Goal: Entertainment & Leisure: Consume media (video, audio)

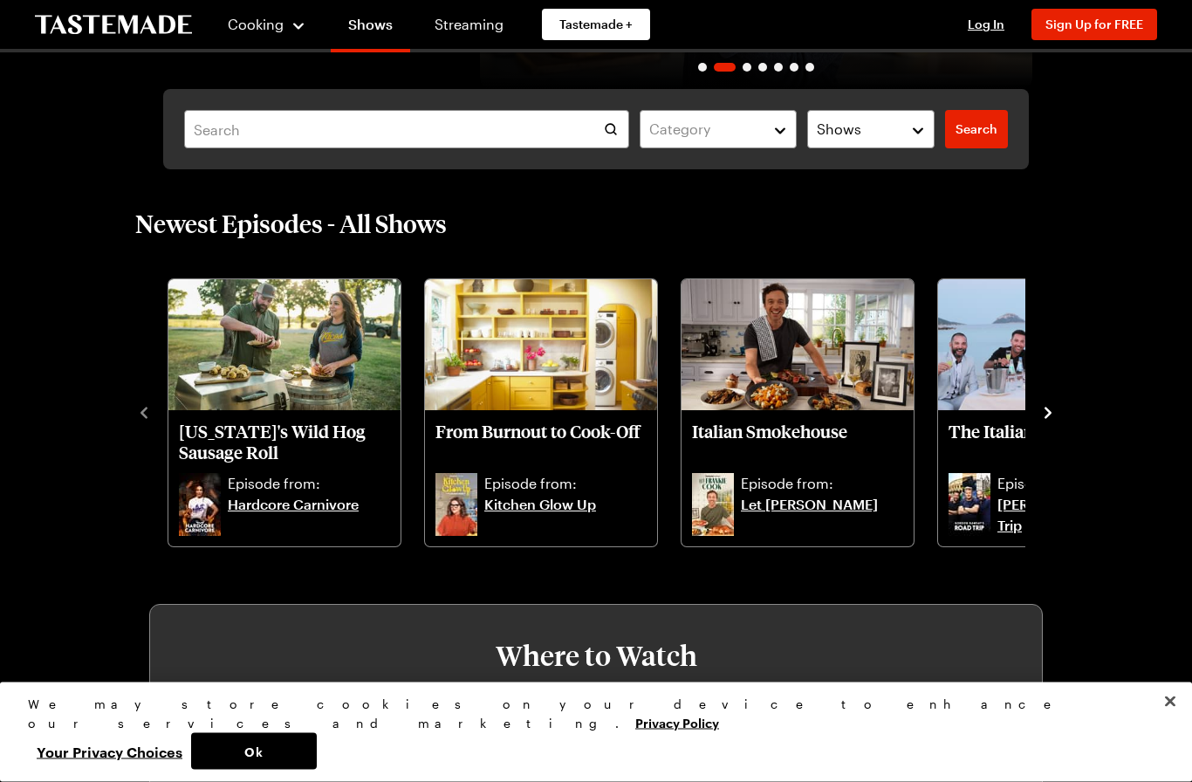
scroll to position [315, 0]
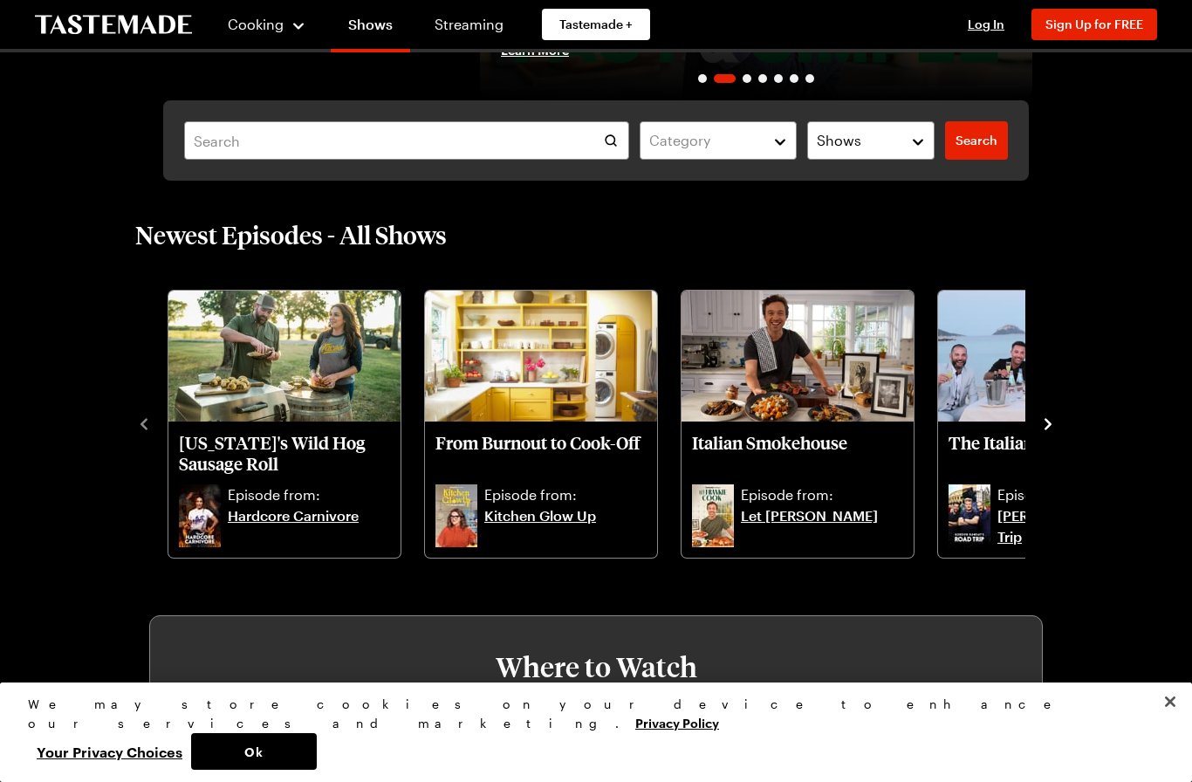
click at [1055, 425] on icon "navigate to next item" at bounding box center [1047, 423] width 17 height 17
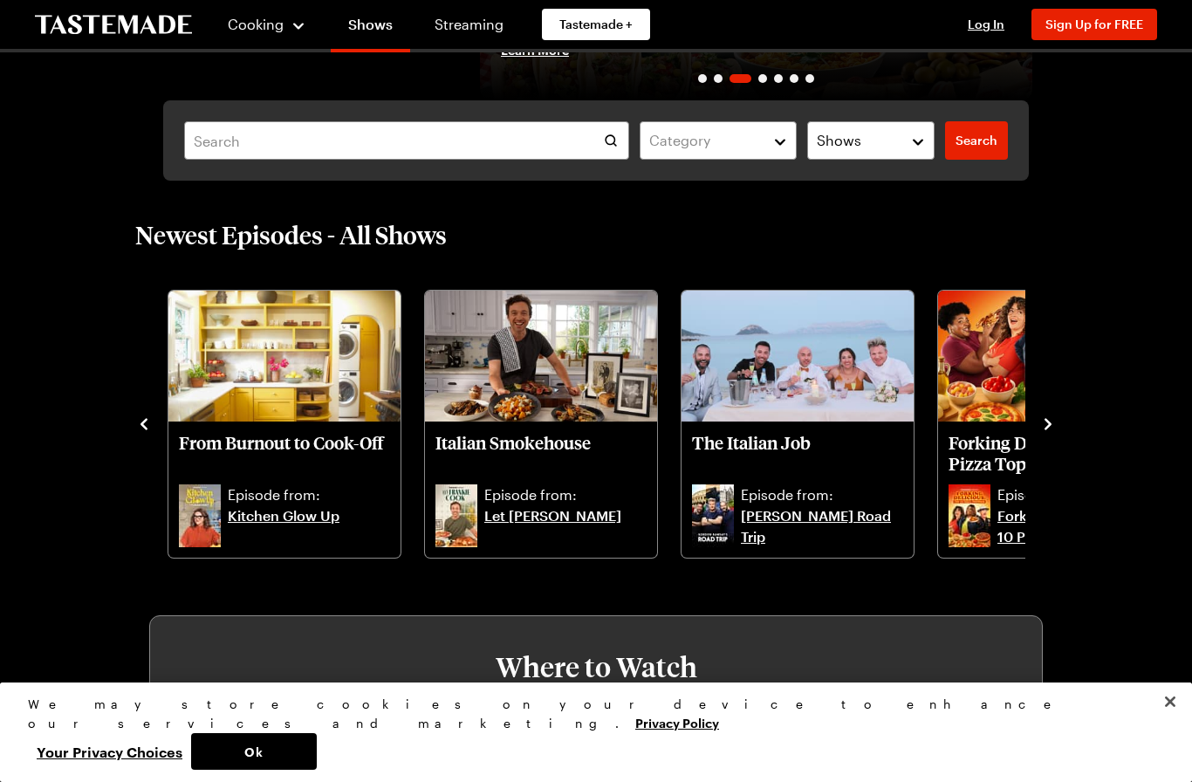
click at [1054, 425] on icon "navigate to next item" at bounding box center [1047, 423] width 17 height 17
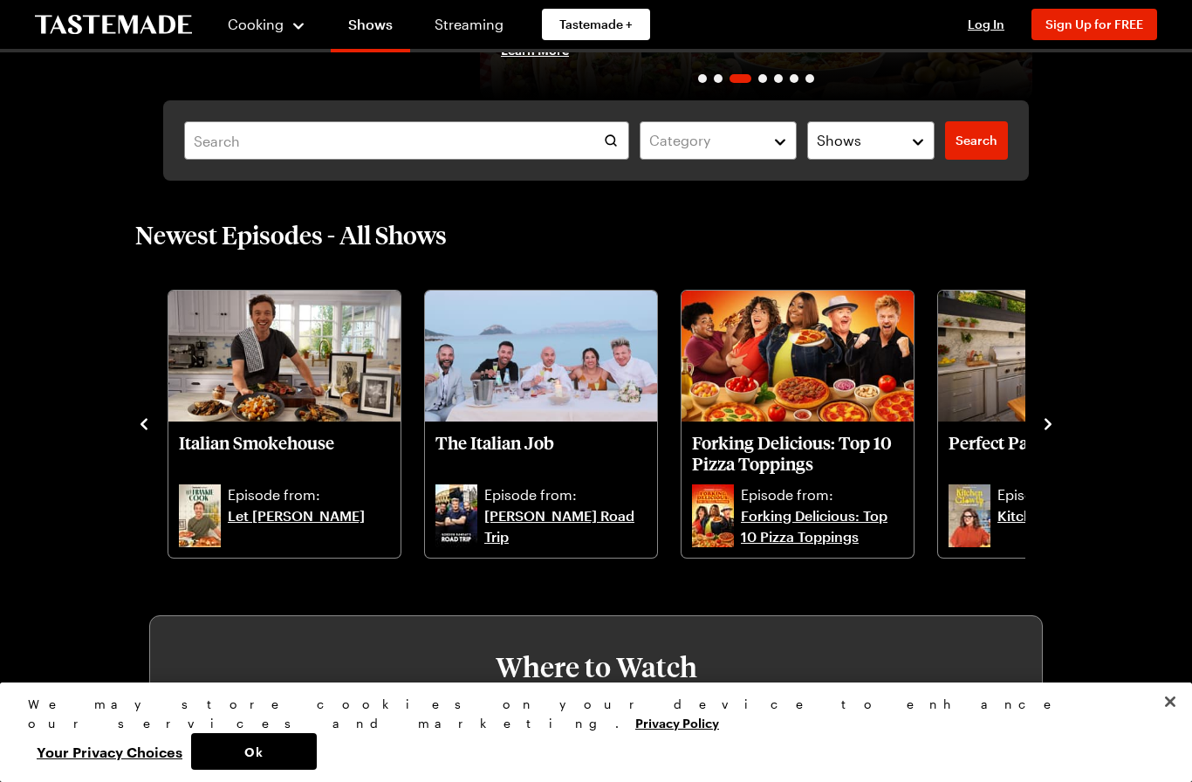
click at [1057, 447] on div "Newest Episodes - All Shows [US_STATE]'s Wild Hog Sausage Roll Episode from: Ha…" at bounding box center [595, 389] width 1061 height 340
click at [1054, 421] on icon "navigate to next item" at bounding box center [1047, 423] width 17 height 17
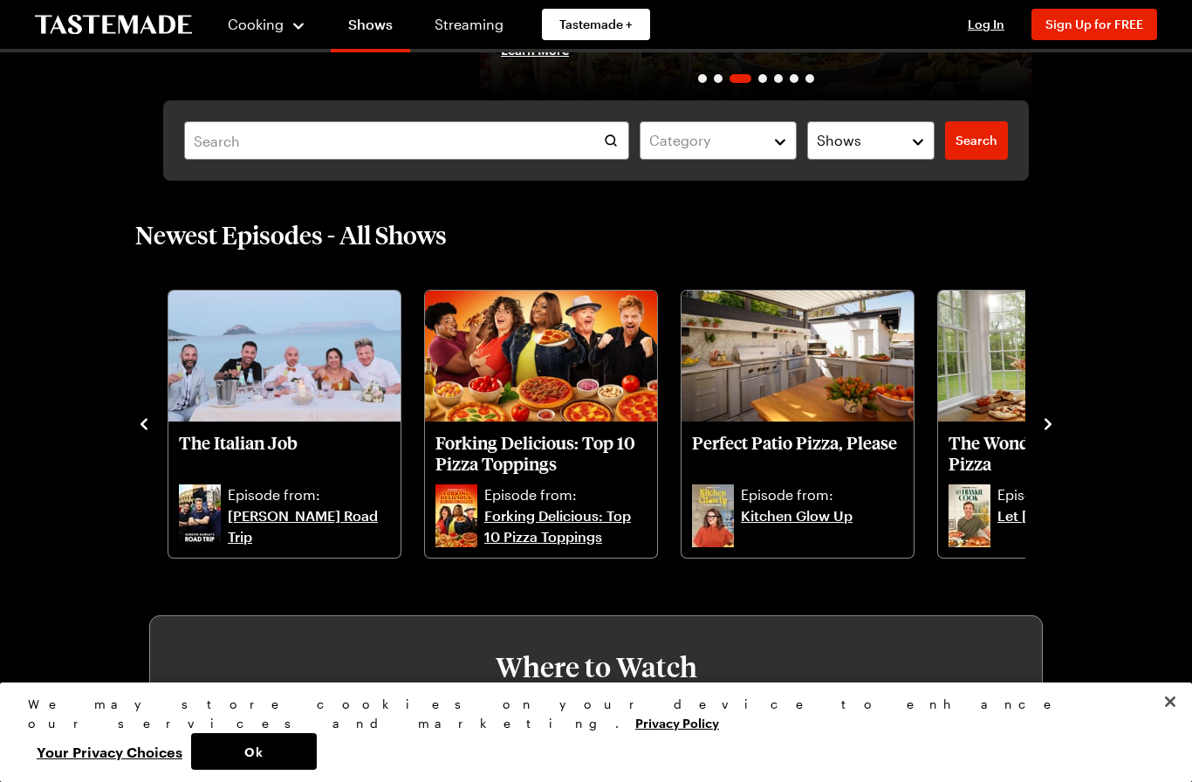
click at [1054, 432] on icon "navigate to next item" at bounding box center [1047, 423] width 17 height 17
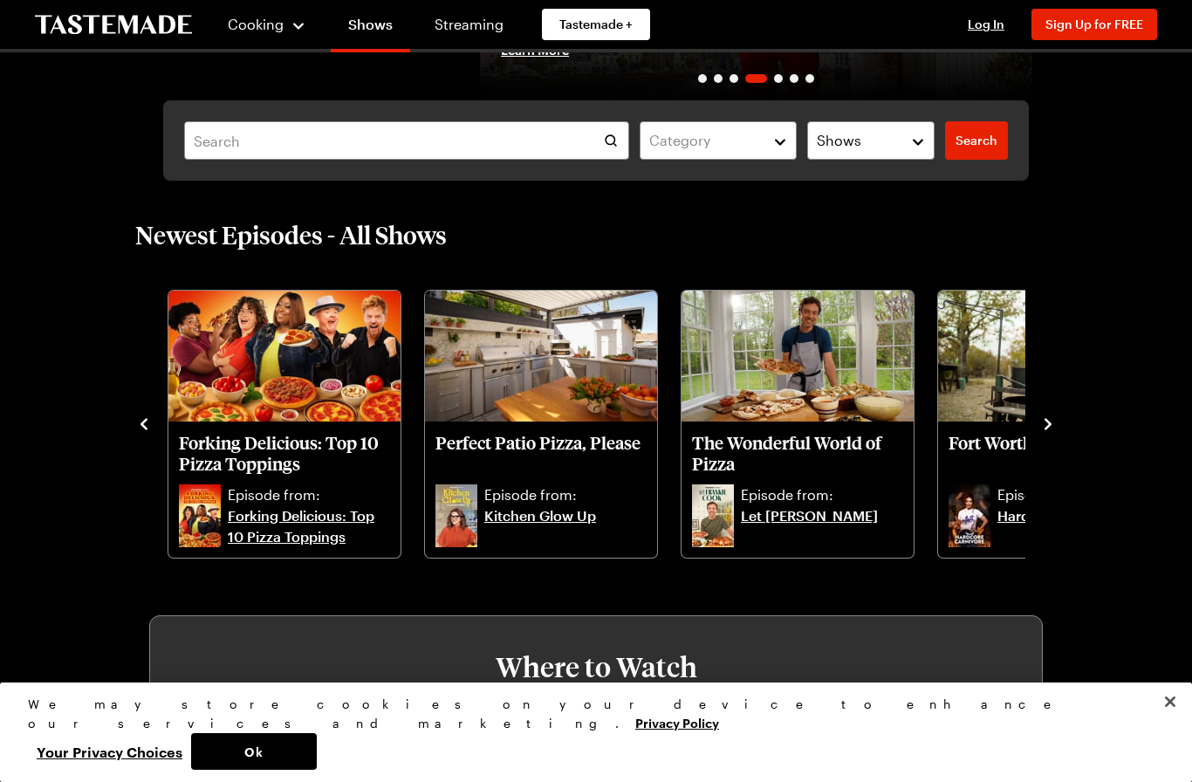
click at [1068, 431] on div "Newest Episodes - All Shows [US_STATE]'s Wild Hog Sausage Roll Episode from: Ha…" at bounding box center [595, 389] width 1061 height 340
click at [1047, 432] on icon "navigate to next item" at bounding box center [1047, 423] width 17 height 17
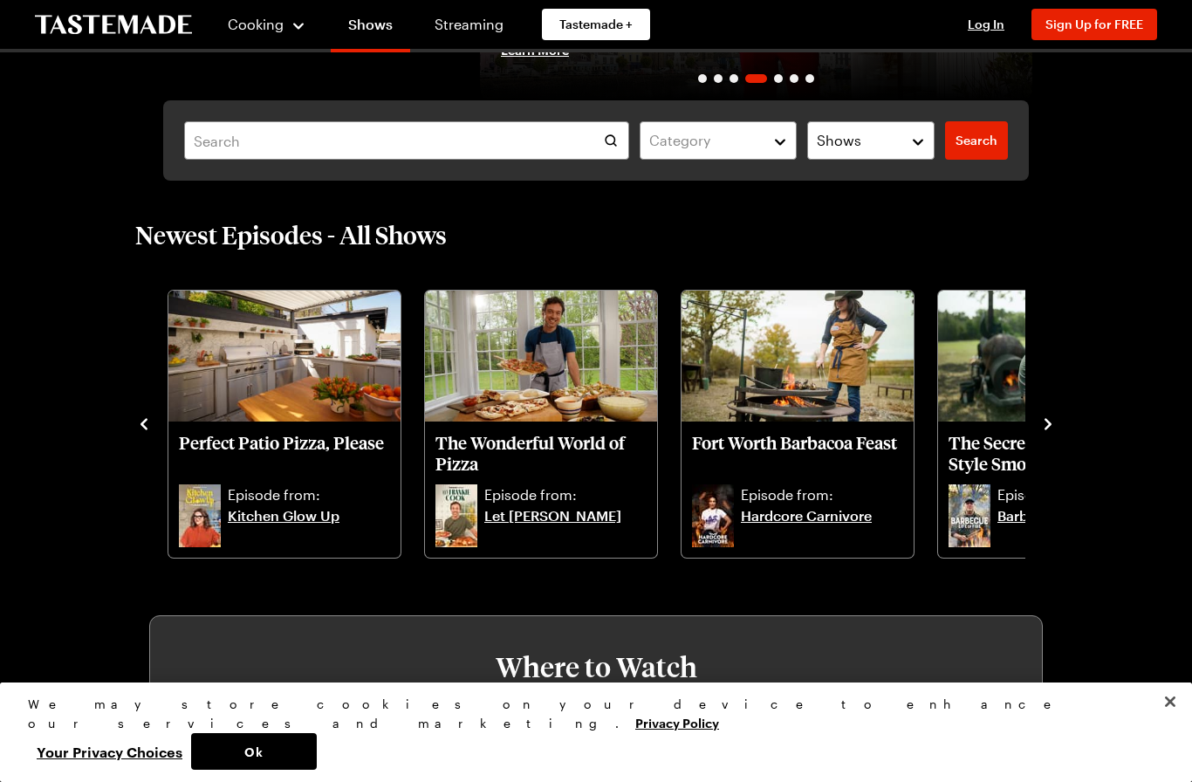
click at [1049, 430] on icon "navigate to next item" at bounding box center [1047, 423] width 17 height 17
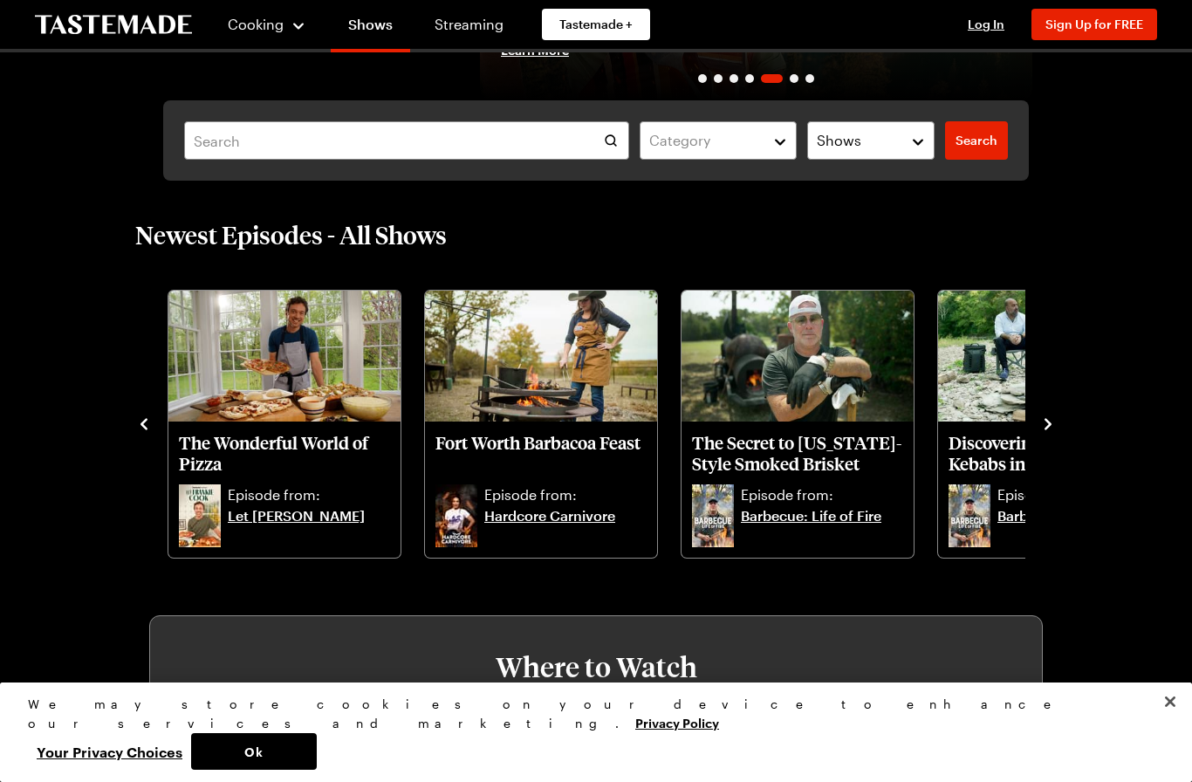
click at [1051, 432] on icon "navigate to next item" at bounding box center [1047, 423] width 17 height 17
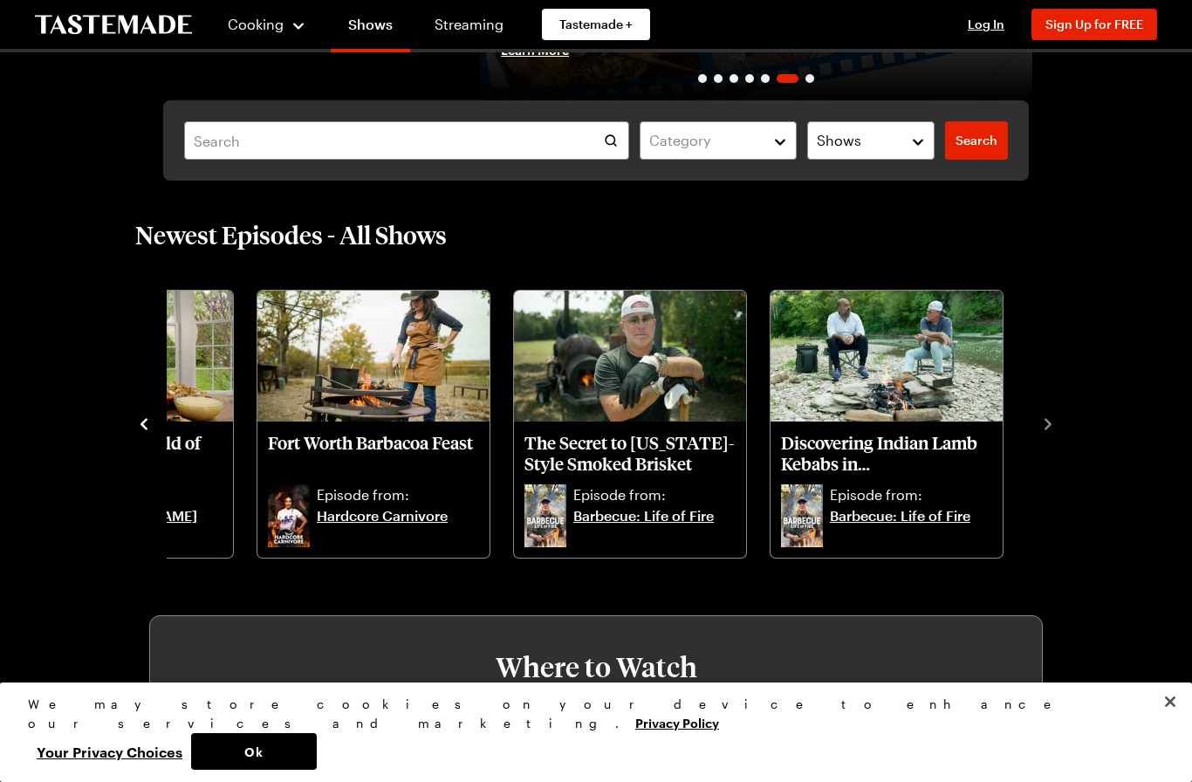
click at [1059, 441] on div "Newest Episodes - All Shows [US_STATE]'s Wild Hog Sausage Roll Episode from: Ha…" at bounding box center [595, 389] width 1061 height 340
click at [1052, 444] on div "[US_STATE]'s Wild Hog Sausage Roll Episode from: Hardcore Carnivore From Burnou…" at bounding box center [595, 422] width 921 height 274
click at [1048, 446] on div "[US_STATE]'s Wild Hog Sausage Roll Episode from: Hardcore Carnivore From Burnou…" at bounding box center [595, 422] width 921 height 274
click at [1058, 442] on div "Newest Episodes - All Shows [US_STATE]'s Wild Hog Sausage Roll Episode from: Ha…" at bounding box center [595, 389] width 1061 height 340
click at [1058, 441] on div "Newest Episodes - All Shows [US_STATE]'s Wild Hog Sausage Roll Episode from: Ha…" at bounding box center [595, 389] width 1061 height 340
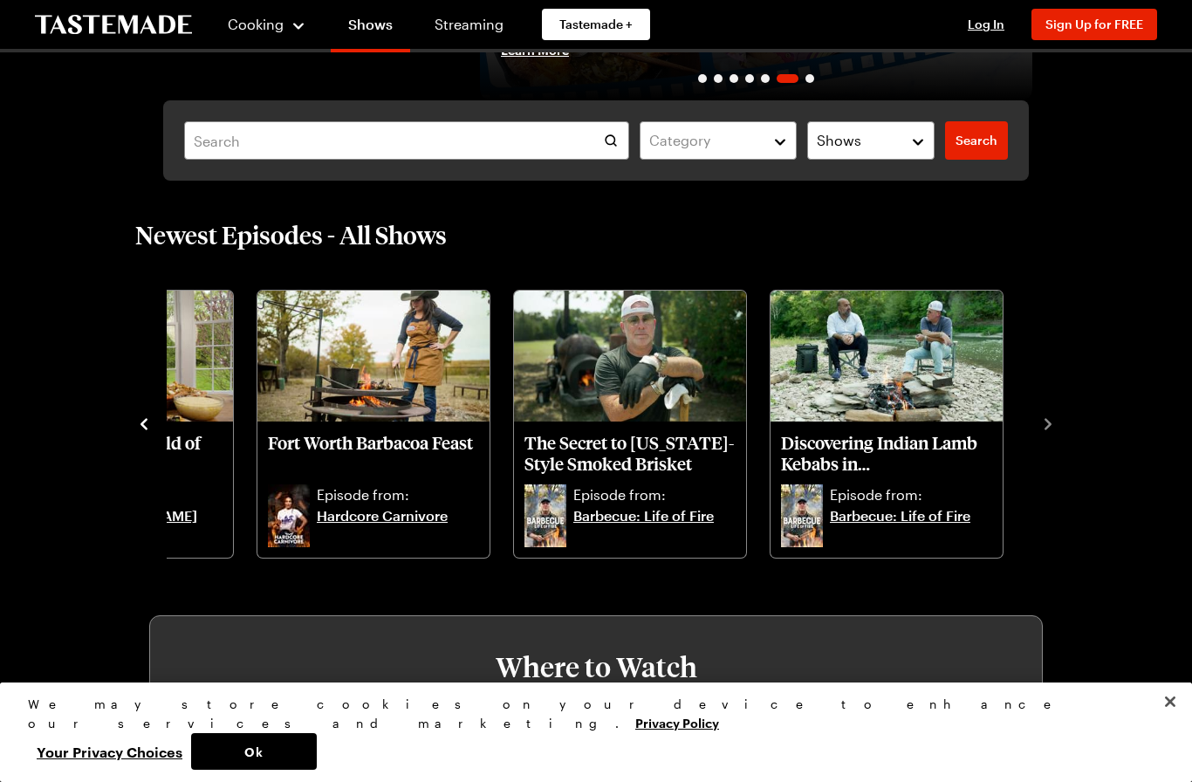
click at [1052, 449] on div "[US_STATE]'s Wild Hog Sausage Roll Episode from: Hardcore Carnivore From Burnou…" at bounding box center [595, 422] width 921 height 274
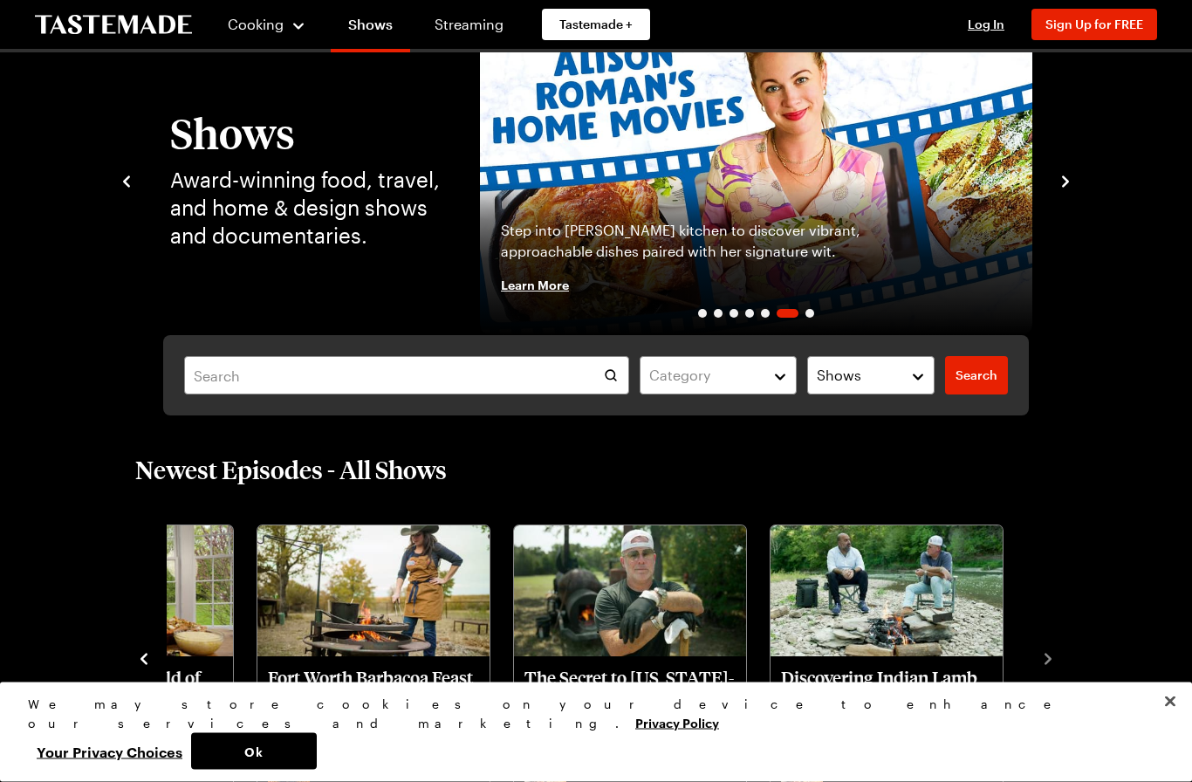
scroll to position [0, 0]
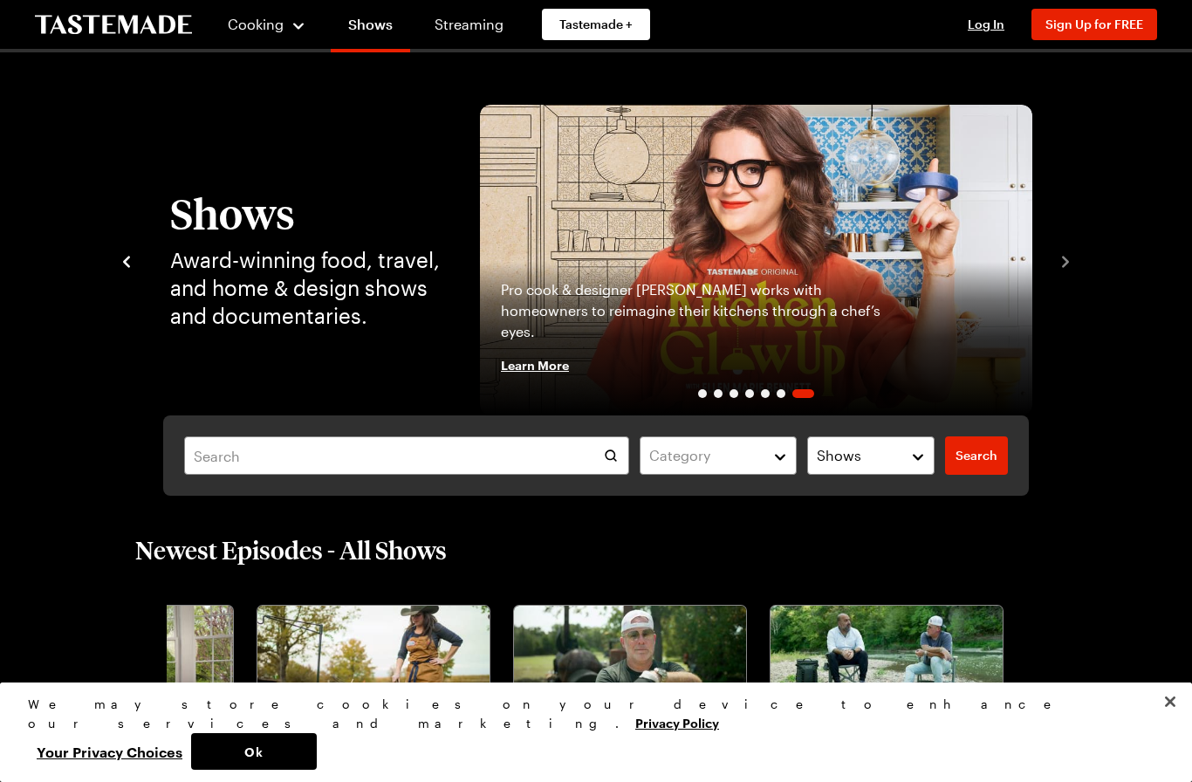
click at [133, 253] on icon "navigate to previous item" at bounding box center [126, 261] width 17 height 17
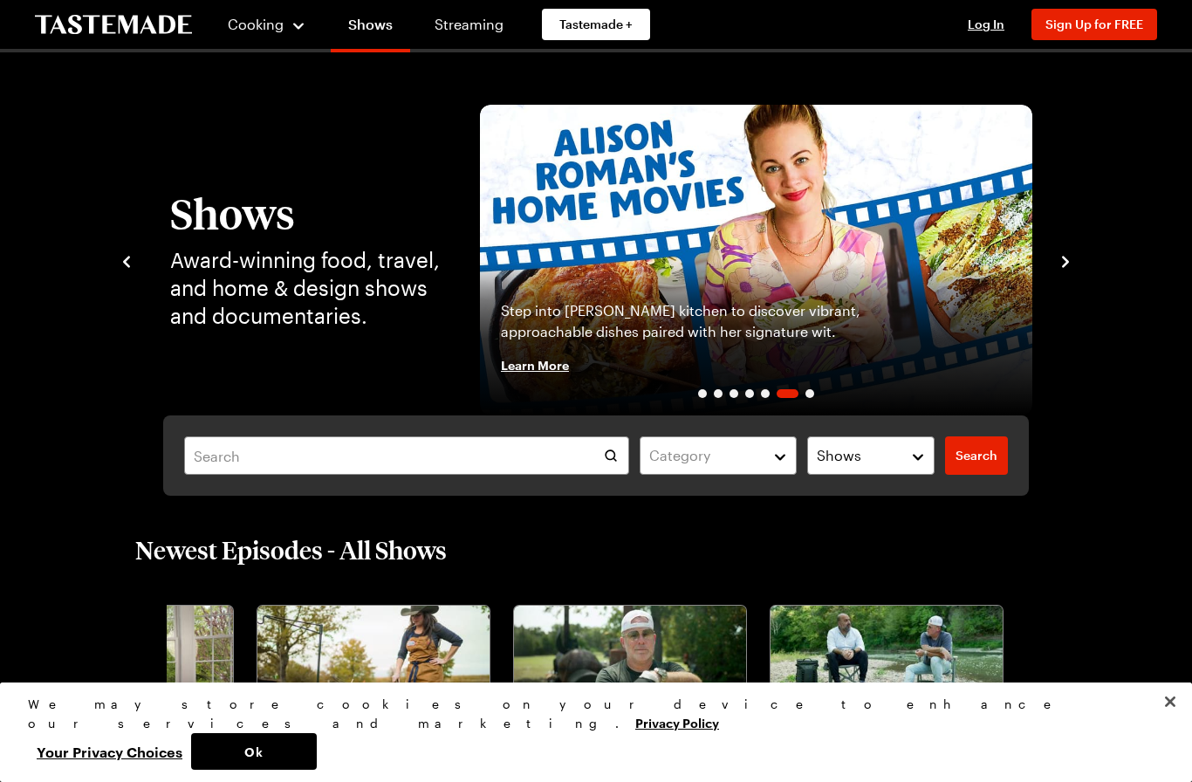
click at [781, 251] on img "6 / 7" at bounding box center [756, 260] width 552 height 311
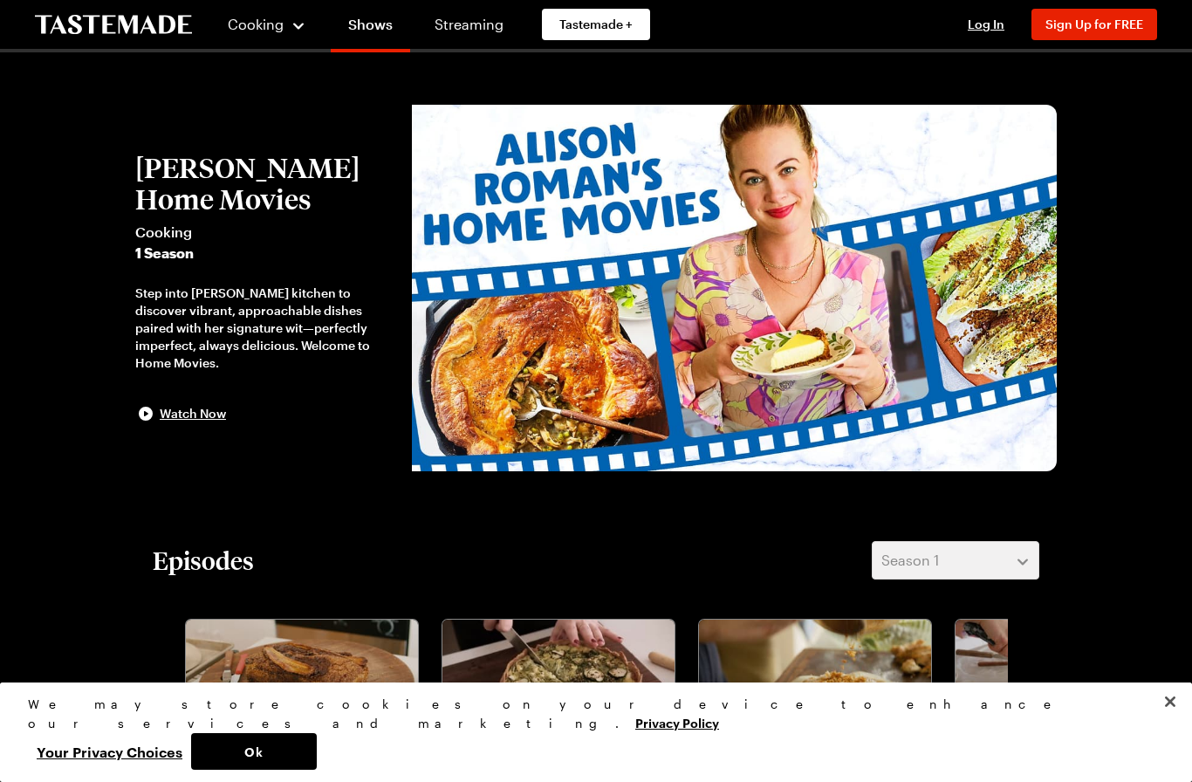
click at [199, 408] on span "Watch Now" at bounding box center [193, 413] width 66 height 17
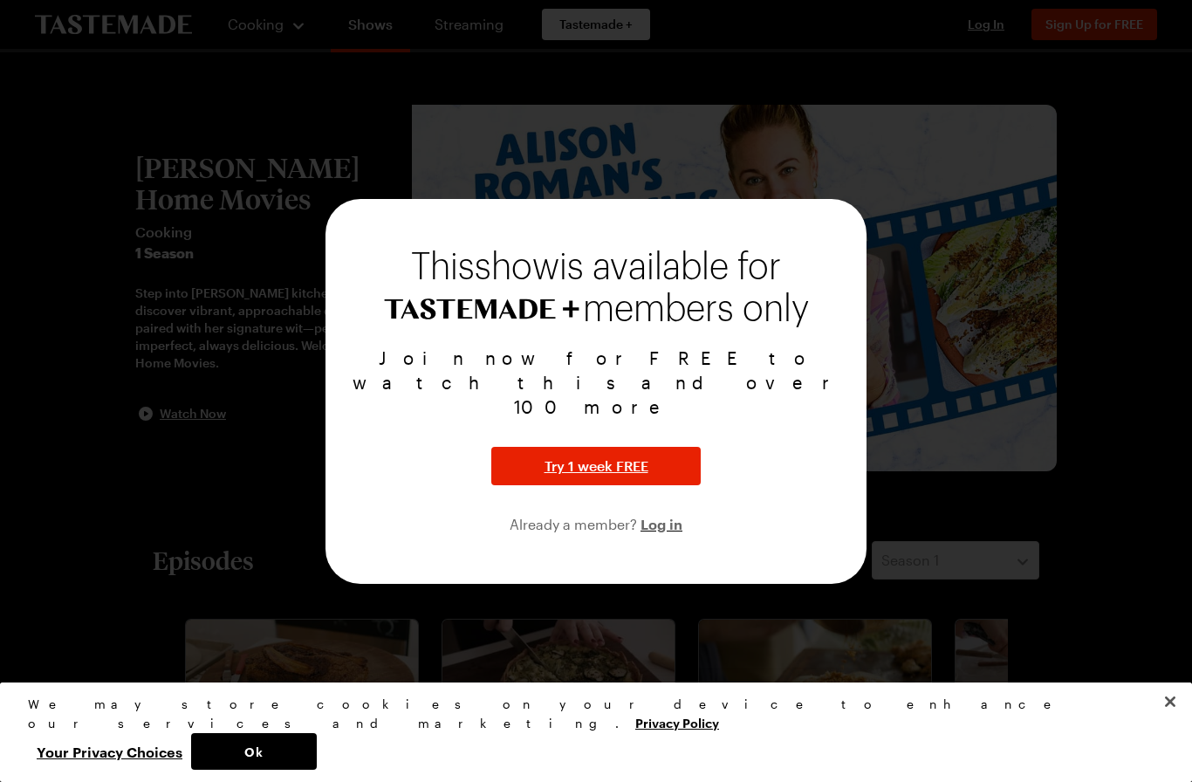
click at [1130, 545] on div at bounding box center [596, 391] width 1192 height 782
